Goal: Information Seeking & Learning: Find contact information

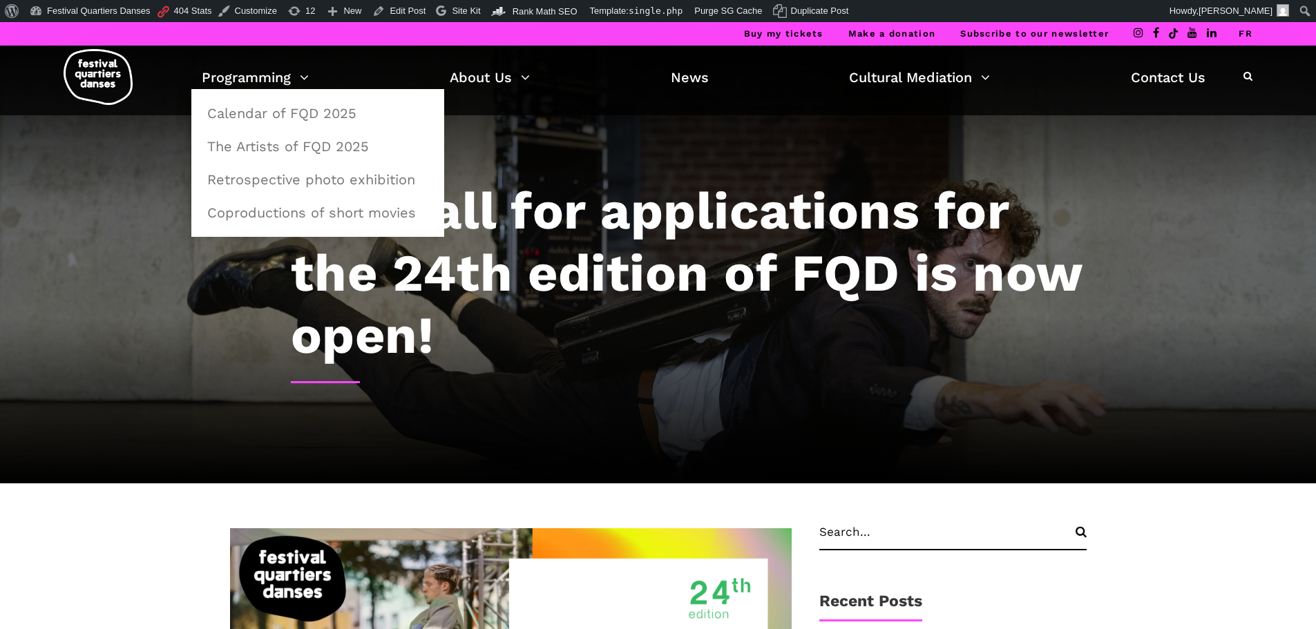
click at [94, 78] on img at bounding box center [98, 77] width 69 height 56
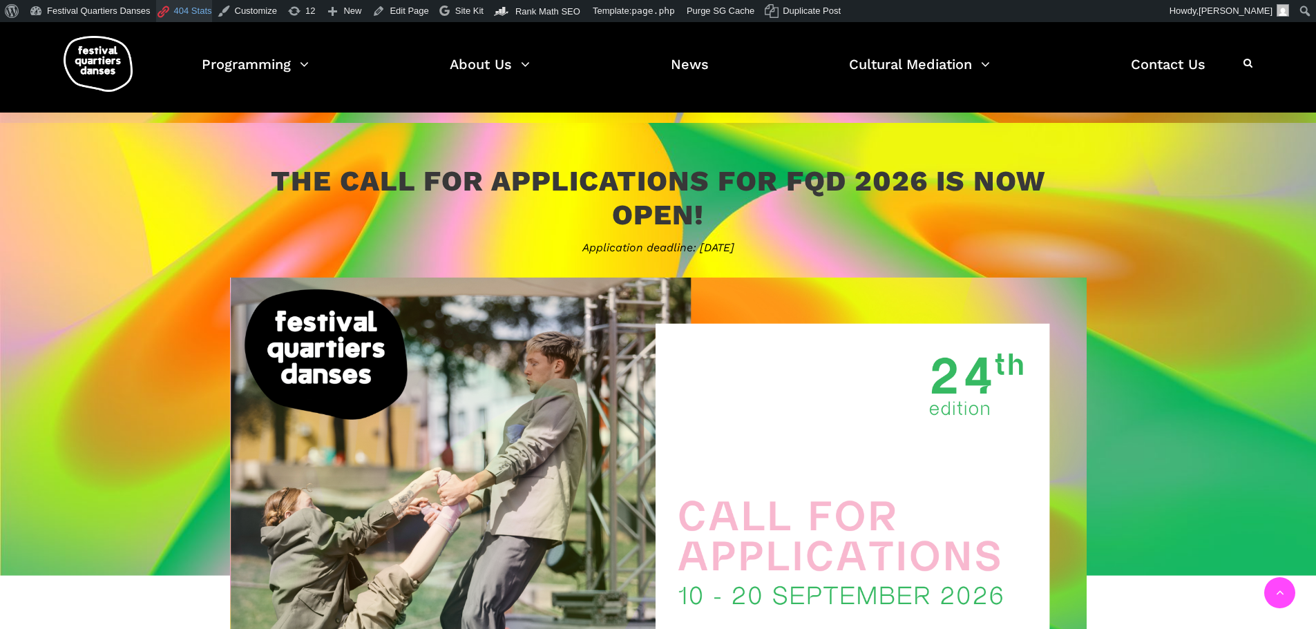
scroll to position [622, 0]
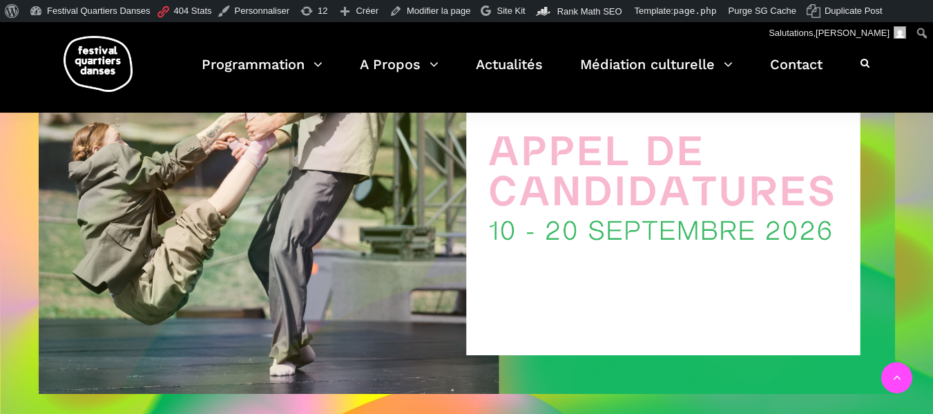
scroll to position [760, 0]
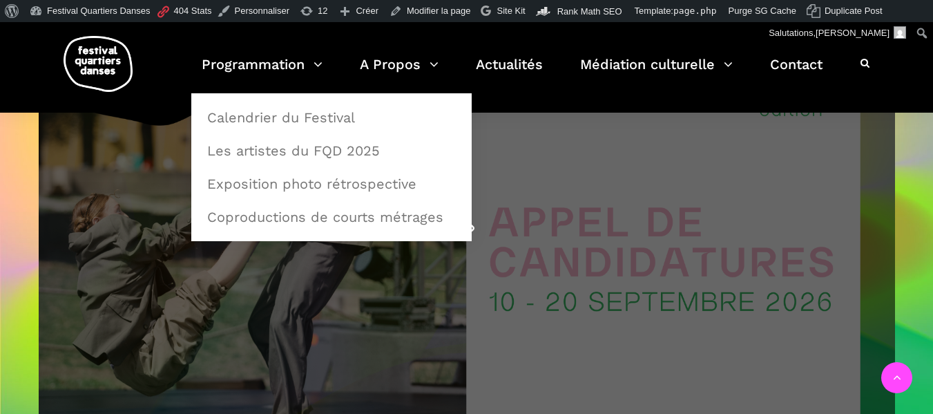
click at [638, 297] on span at bounding box center [467, 224] width 857 height 482
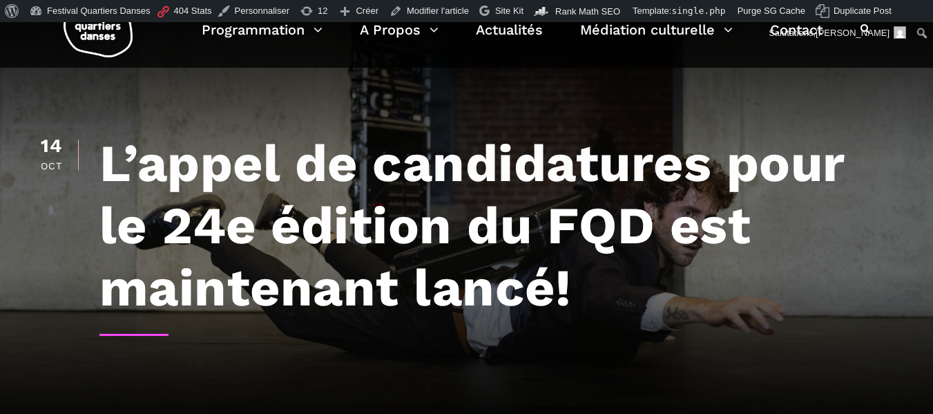
scroll to position [69, 0]
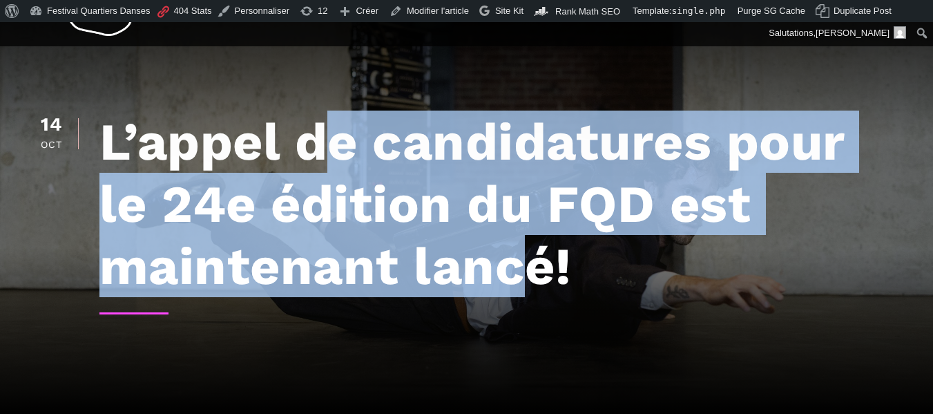
drag, startPoint x: 328, startPoint y: 117, endPoint x: 530, endPoint y: 262, distance: 248.1
click at [530, 262] on h1 "L’appel de candidatures pour le 24e édition du FQD est maintenant lancé!" at bounding box center [497, 204] width 796 height 187
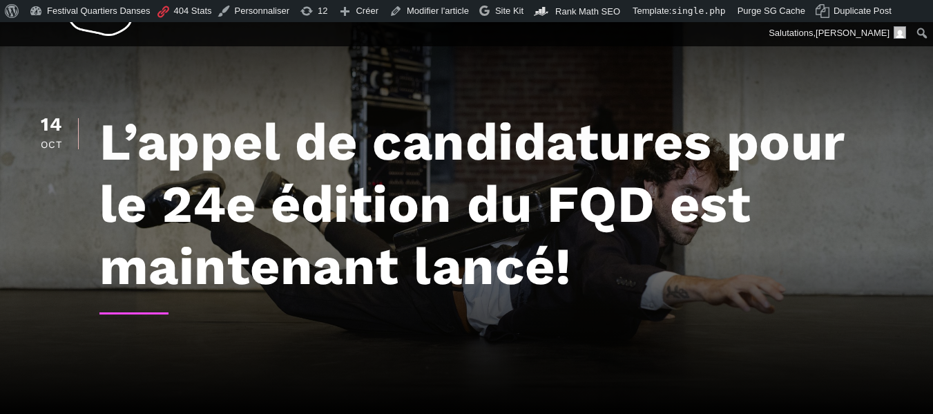
click at [539, 261] on h1 "L’appel de candidatures pour le 24e édition du FQD est maintenant lancé!" at bounding box center [497, 204] width 796 height 187
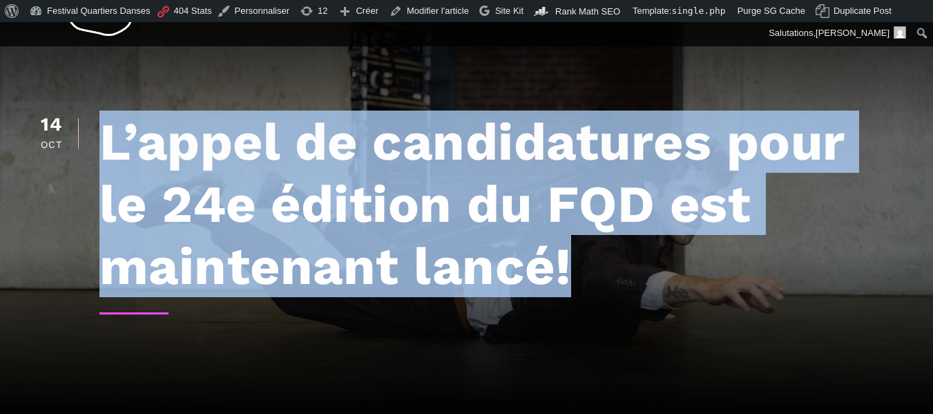
drag, startPoint x: 592, startPoint y: 259, endPoint x: 102, endPoint y: 111, distance: 512.4
click at [102, 111] on h1 "L’appel de candidatures pour le 24e édition du FQD est maintenant lancé!" at bounding box center [497, 204] width 796 height 187
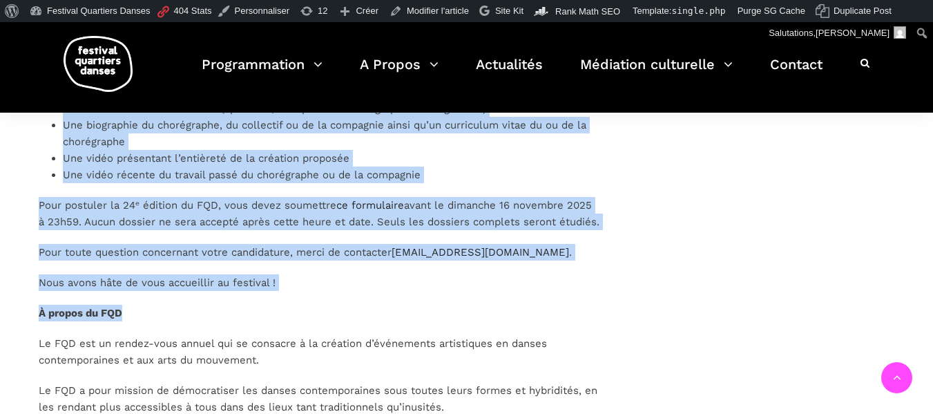
scroll to position [1865, 0]
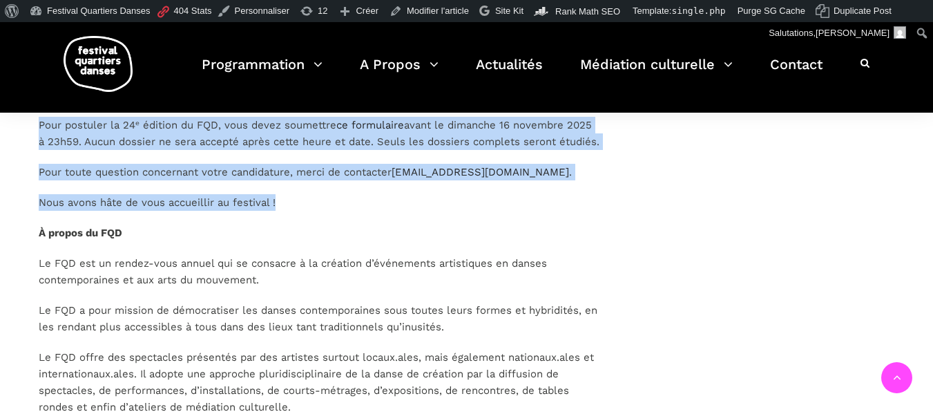
drag, startPoint x: 23, startPoint y: 178, endPoint x: 335, endPoint y: 216, distance: 314.5
copy div "L’appel de candidatures pour la 24ᵉ édition du Festival Quartiers Danses (FQD) …"
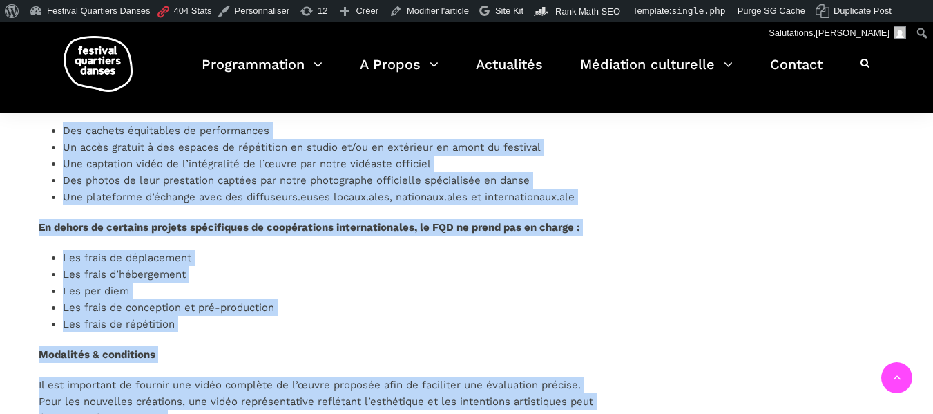
click at [358, 239] on div "L’appel de candidatures pour la 24ᵉ édition du Festival Quartiers Danses (FQD) …" at bounding box center [320, 54] width 562 height 1815
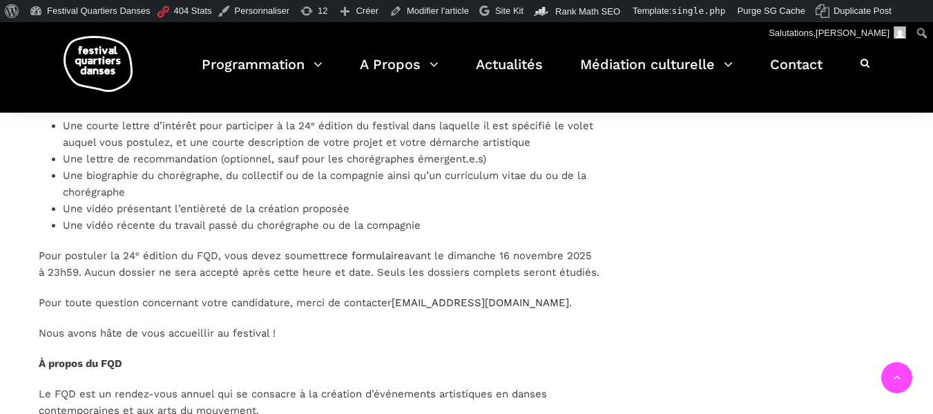
scroll to position [1727, 0]
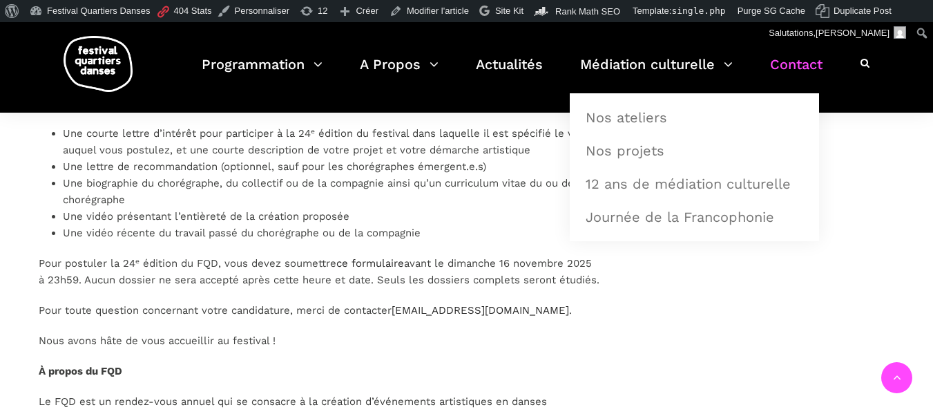
click at [799, 67] on link "Contact" at bounding box center [796, 72] width 52 height 41
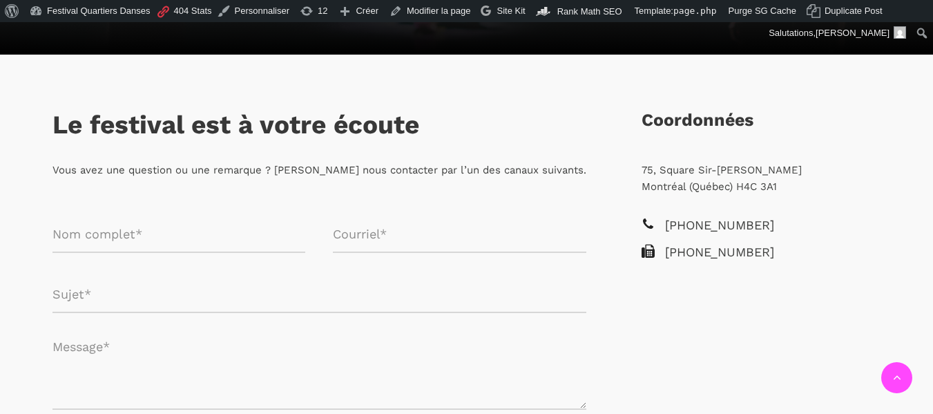
scroll to position [231, 0]
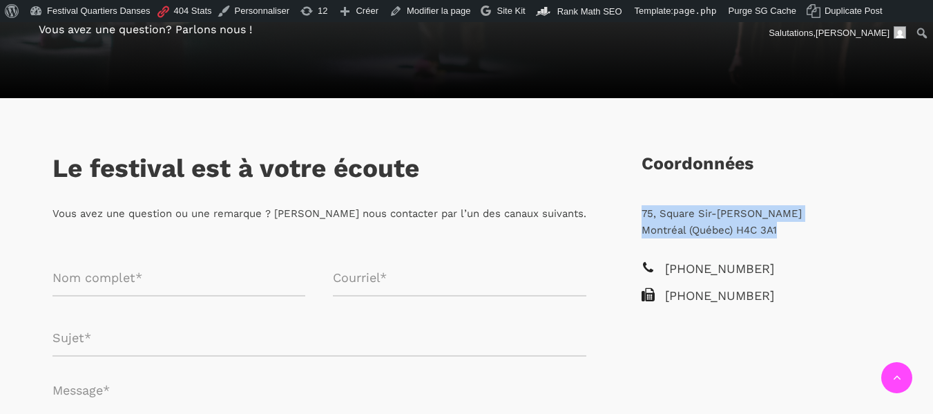
drag, startPoint x: 781, startPoint y: 232, endPoint x: 635, endPoint y: 218, distance: 147.1
click at [635, 218] on div "75, Square Sir-Georges-Étienne-Cartier Montréal (Québec) H4C 3A1" at bounding box center [761, 232] width 267 height 54
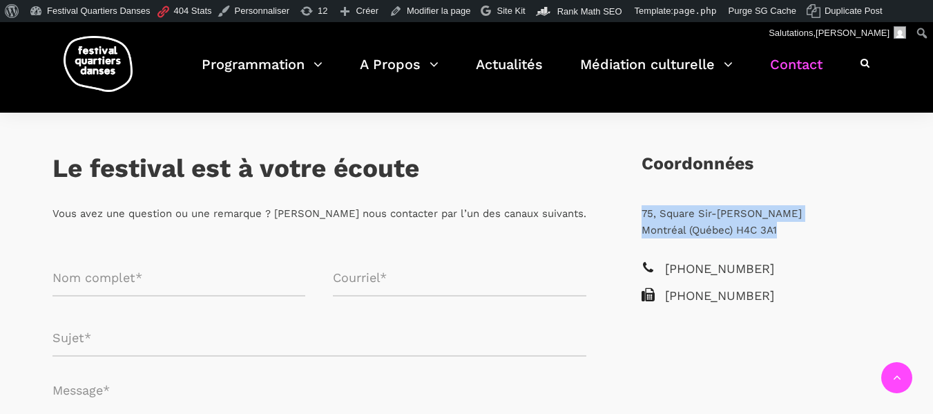
drag, startPoint x: 760, startPoint y: 267, endPoint x: 664, endPoint y: 271, distance: 96.1
click at [664, 271] on li "[PHONE_NUMBER]" at bounding box center [762, 269] width 240 height 20
copy span "[PHONE_NUMBER]"
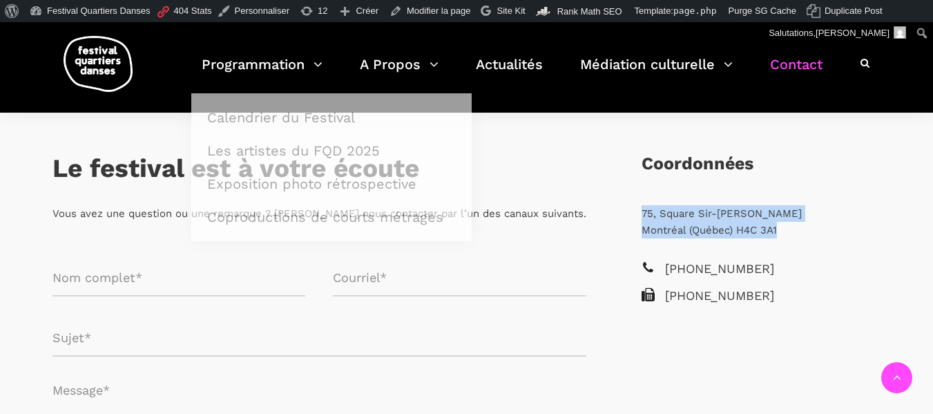
click at [99, 76] on img at bounding box center [98, 64] width 69 height 56
